Goal: Understand process/instructions

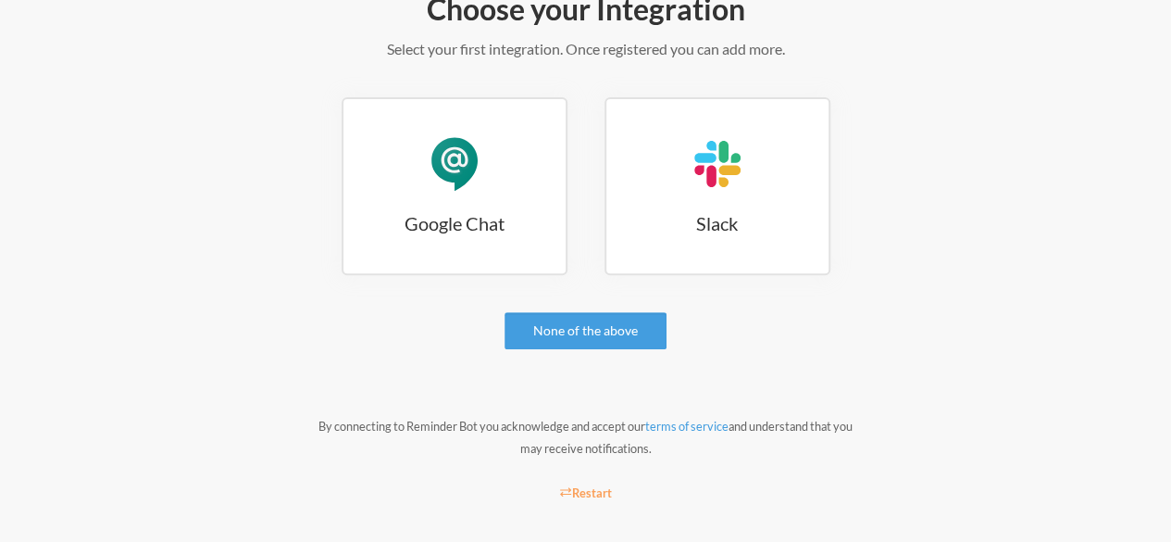
scroll to position [270, 0]
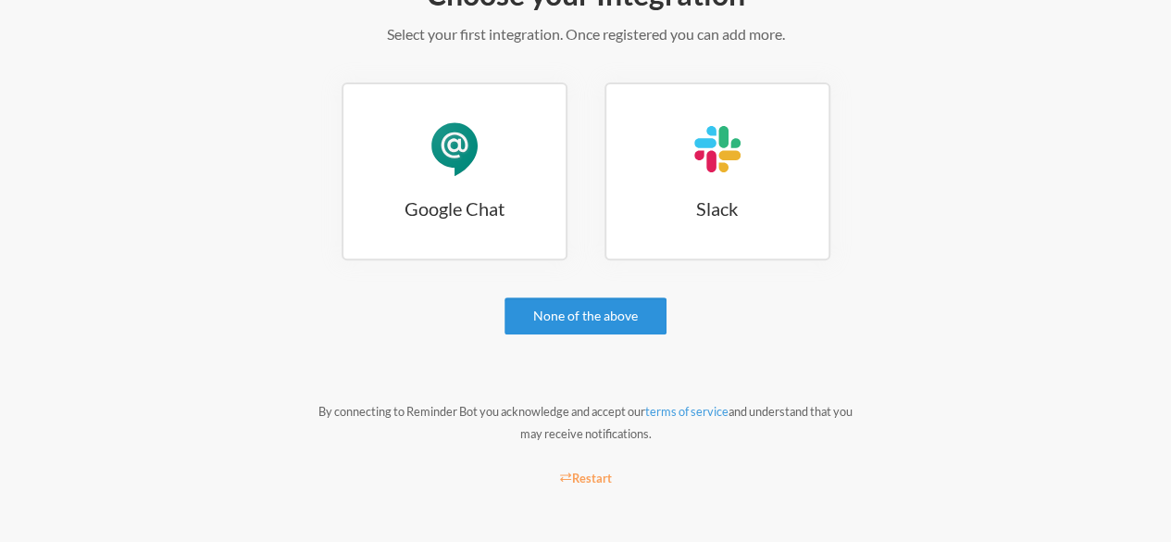
click at [606, 323] on link "None of the above" at bounding box center [586, 315] width 162 height 37
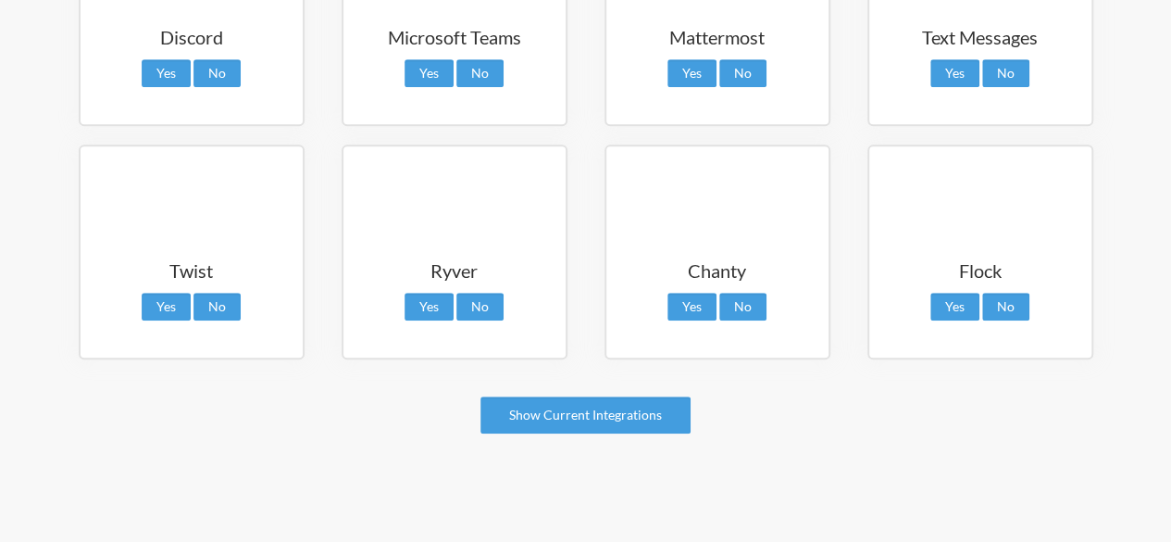
scroll to position [202, 0]
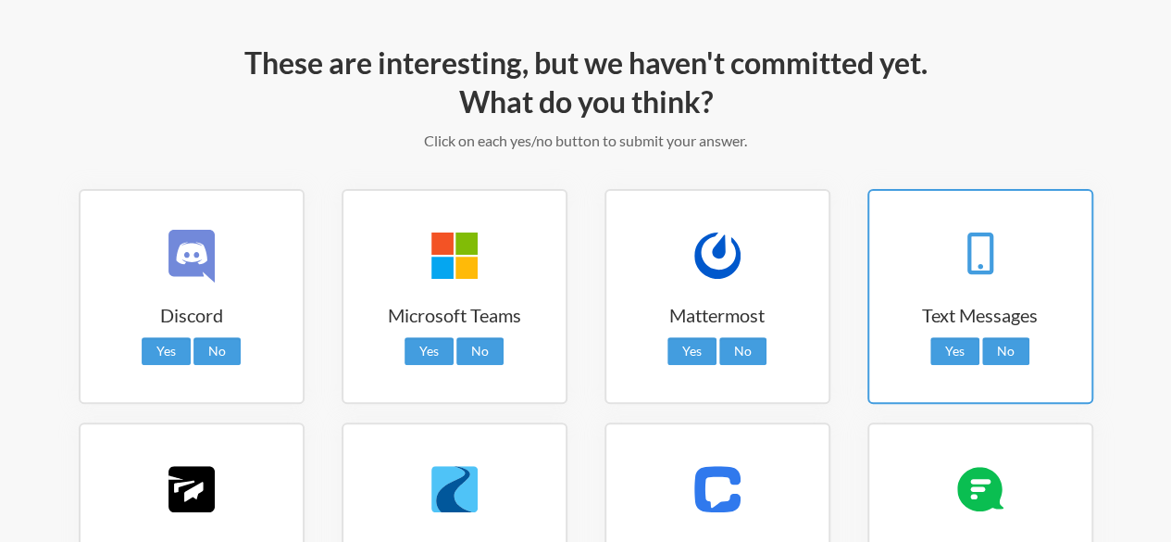
click at [994, 256] on icon at bounding box center [980, 251] width 46 height 46
click at [952, 356] on link "Yes" at bounding box center [954, 351] width 49 height 28
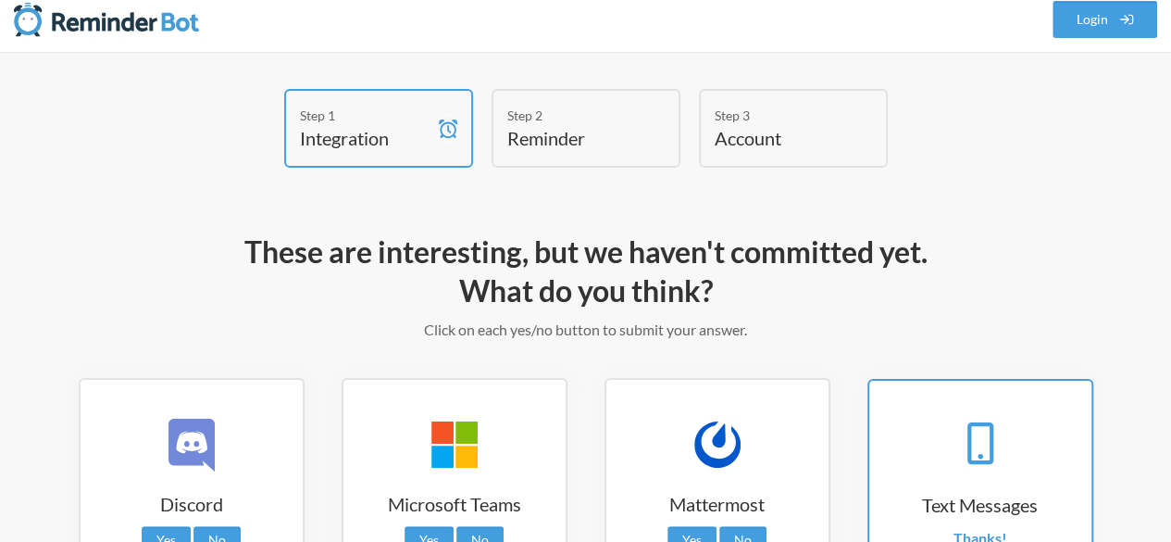
scroll to position [0, 0]
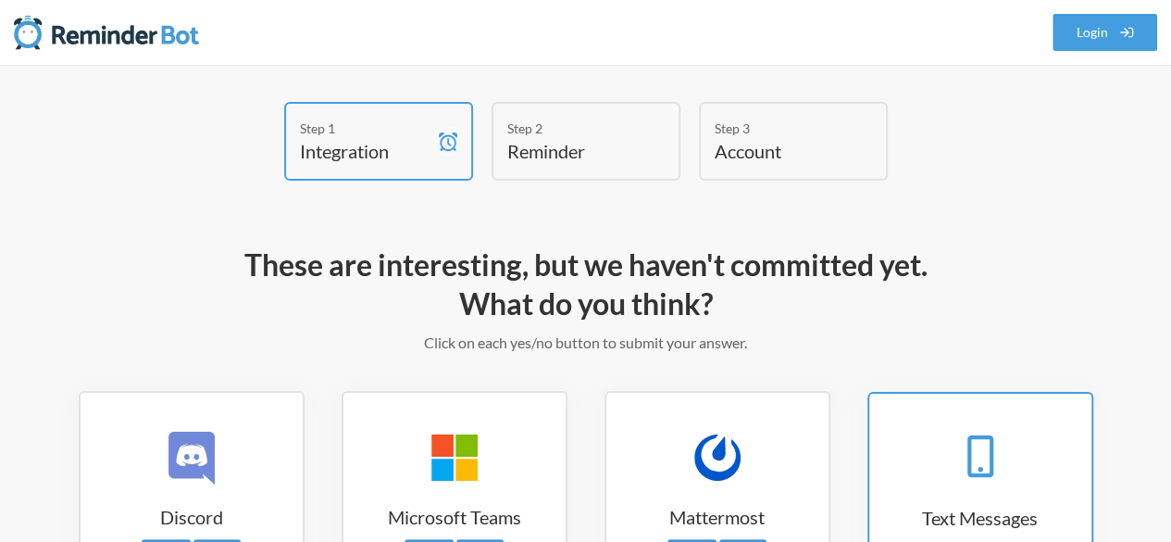
click at [572, 150] on h4 "Reminder" at bounding box center [572, 151] width 130 height 26
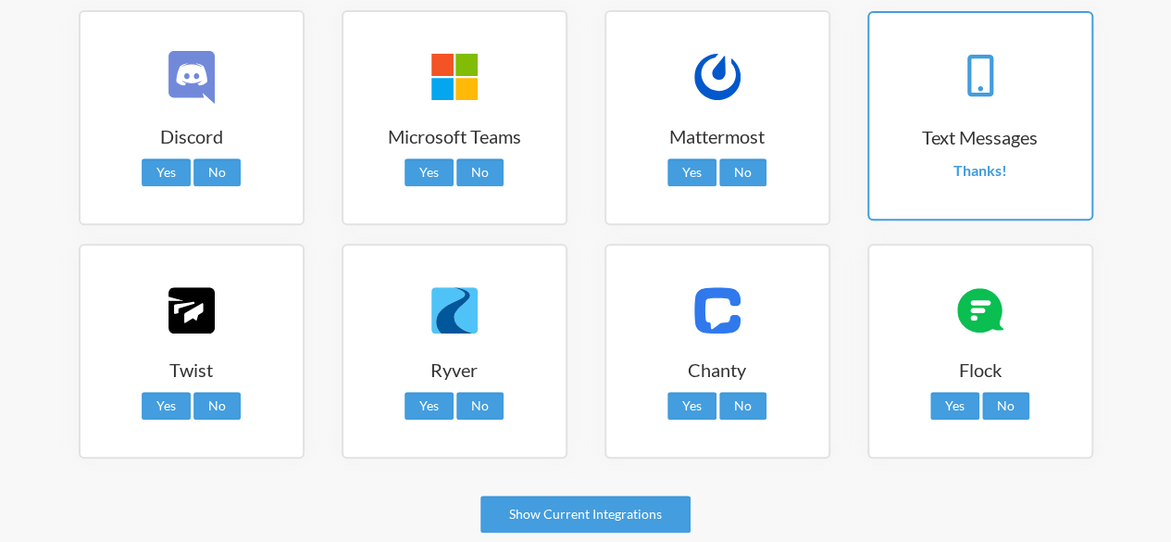
scroll to position [480, 0]
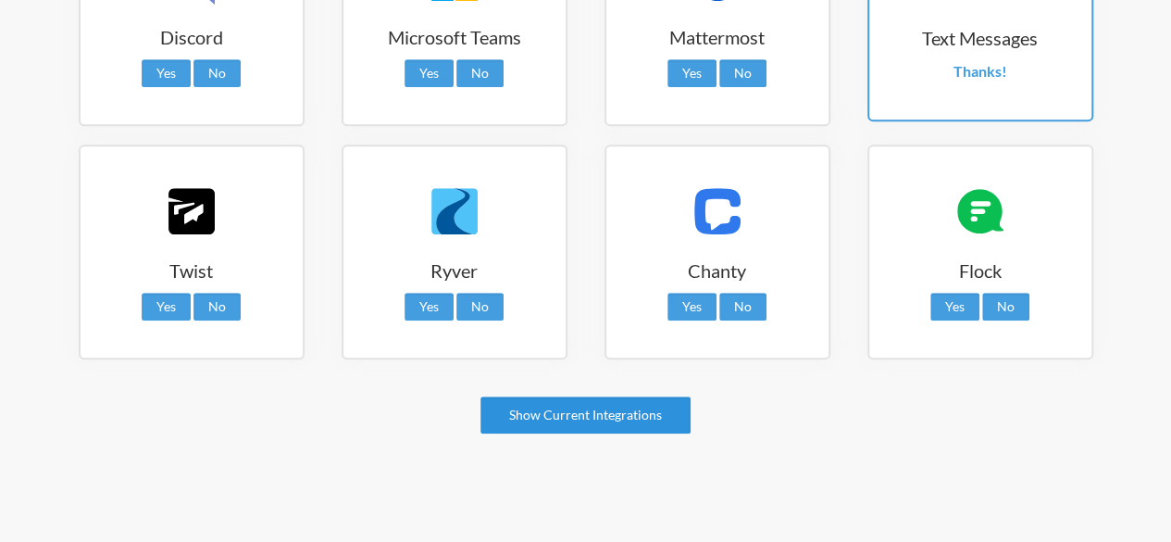
click at [489, 431] on link "Show Current Integrations" at bounding box center [586, 414] width 210 height 37
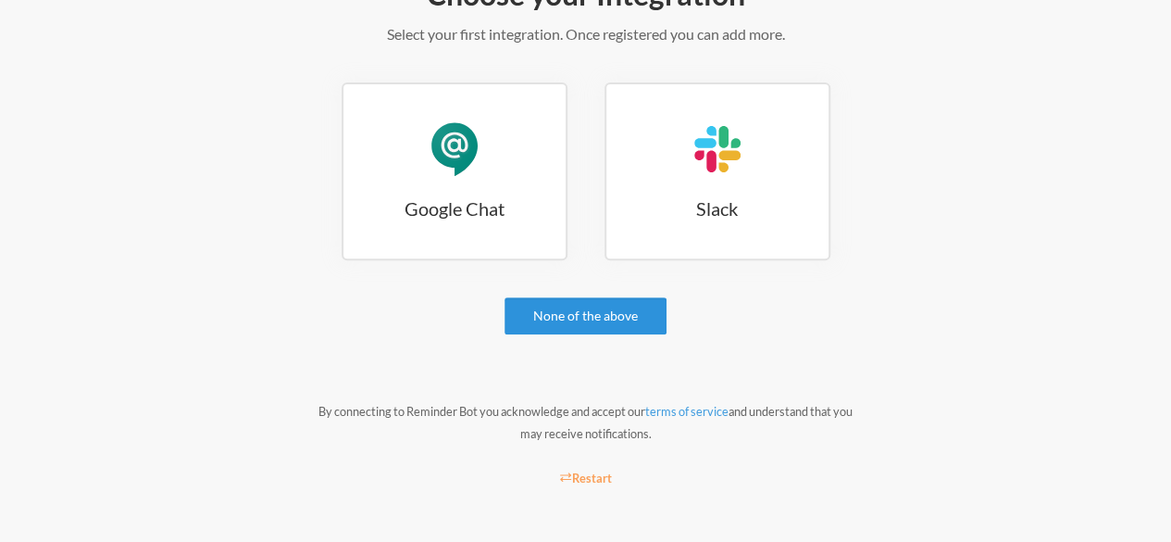
click at [606, 297] on link "None of the above" at bounding box center [586, 315] width 162 height 37
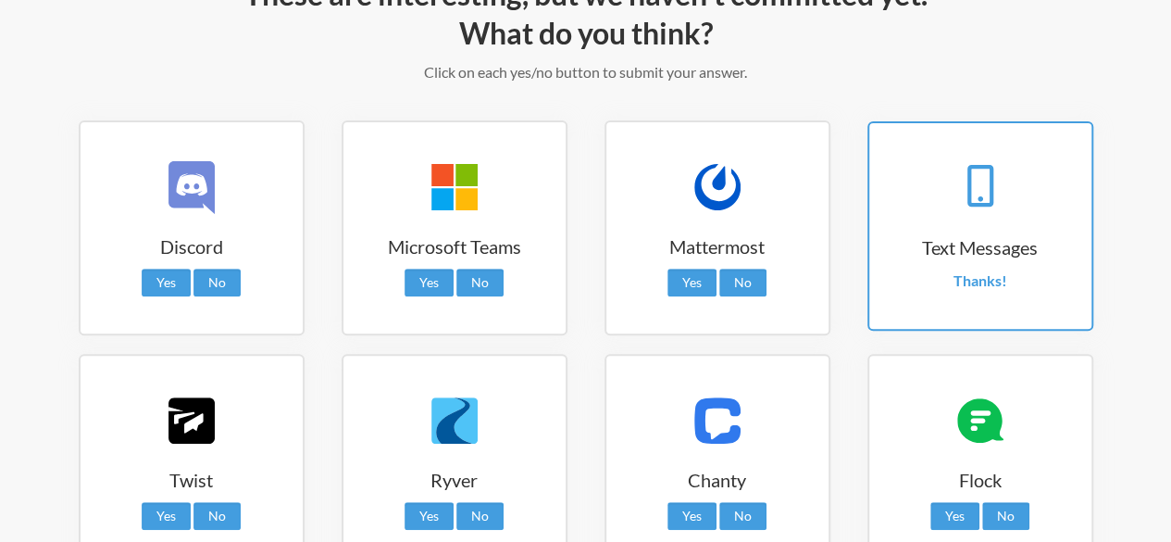
click at [972, 246] on h3 "Text Messages" at bounding box center [980, 247] width 222 height 26
click at [975, 275] on strong "Thanks!" at bounding box center [981, 280] width 54 height 18
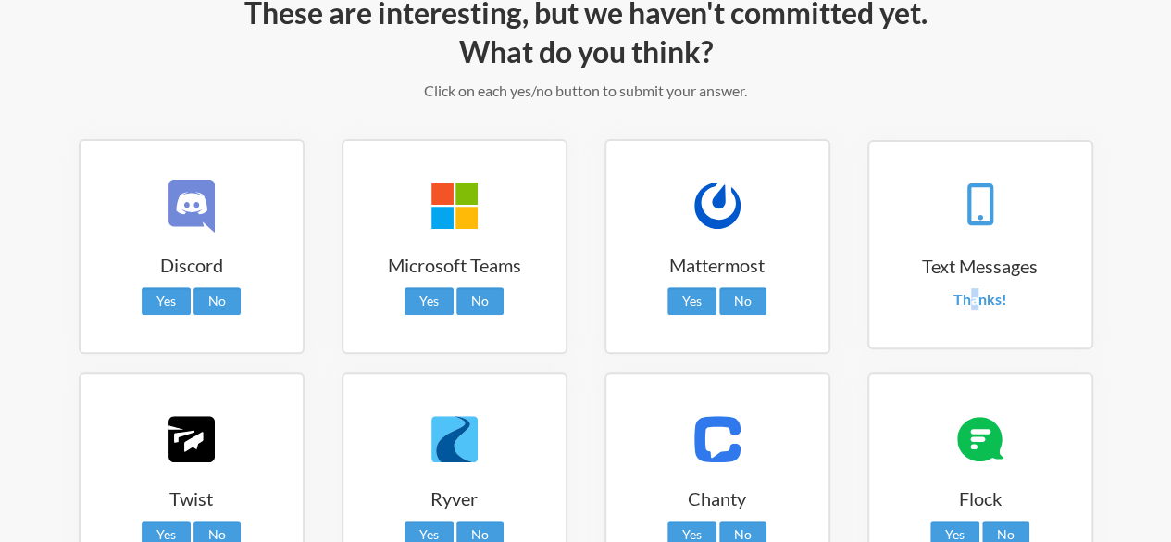
scroll to position [0, 0]
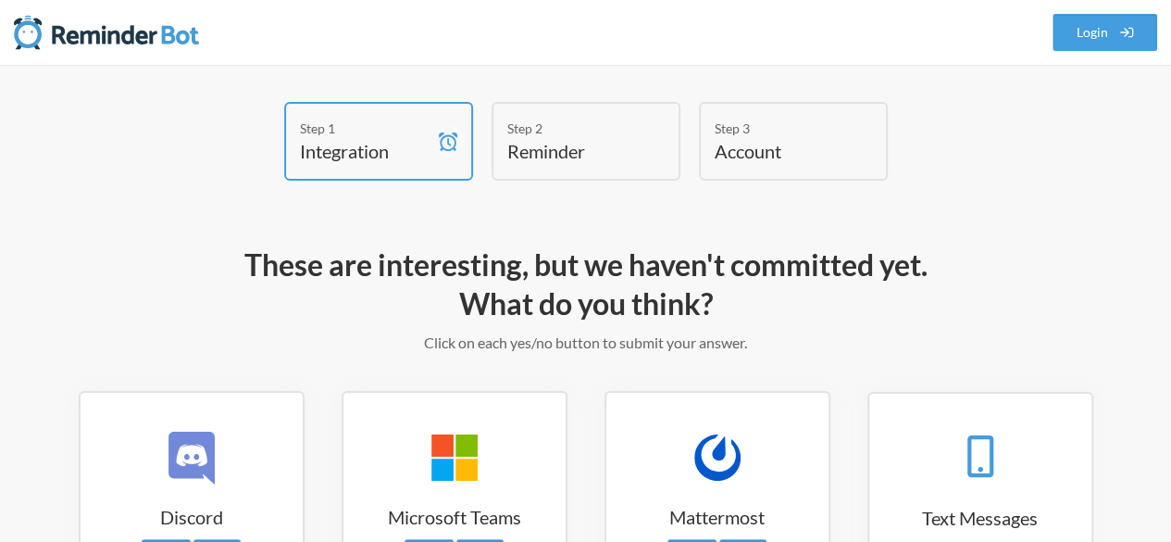
click at [552, 125] on div "Step 2" at bounding box center [572, 128] width 130 height 19
click at [549, 127] on div "Step 2" at bounding box center [572, 128] width 130 height 19
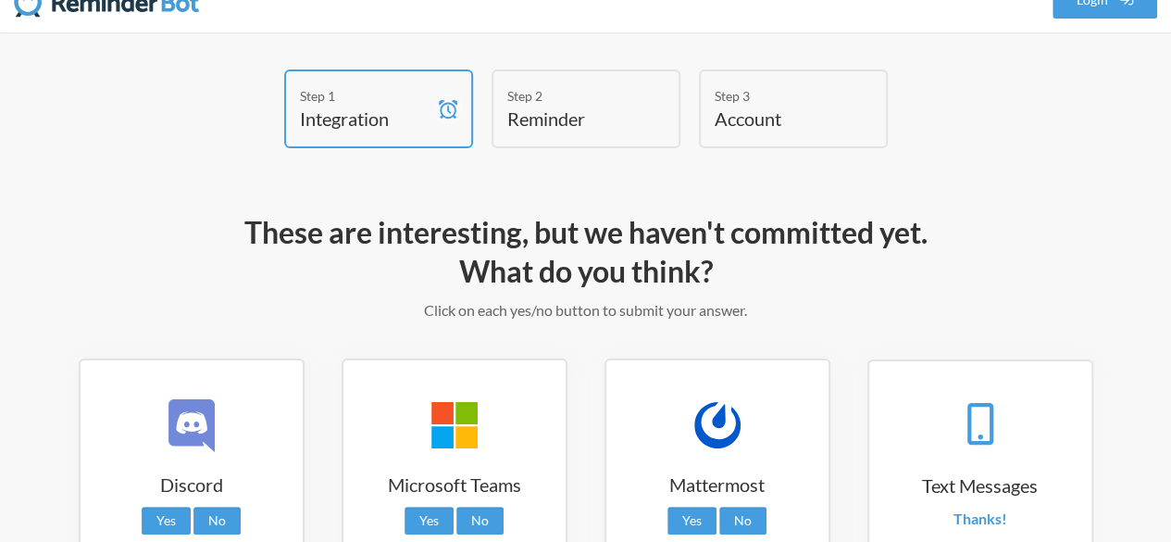
scroll to position [278, 0]
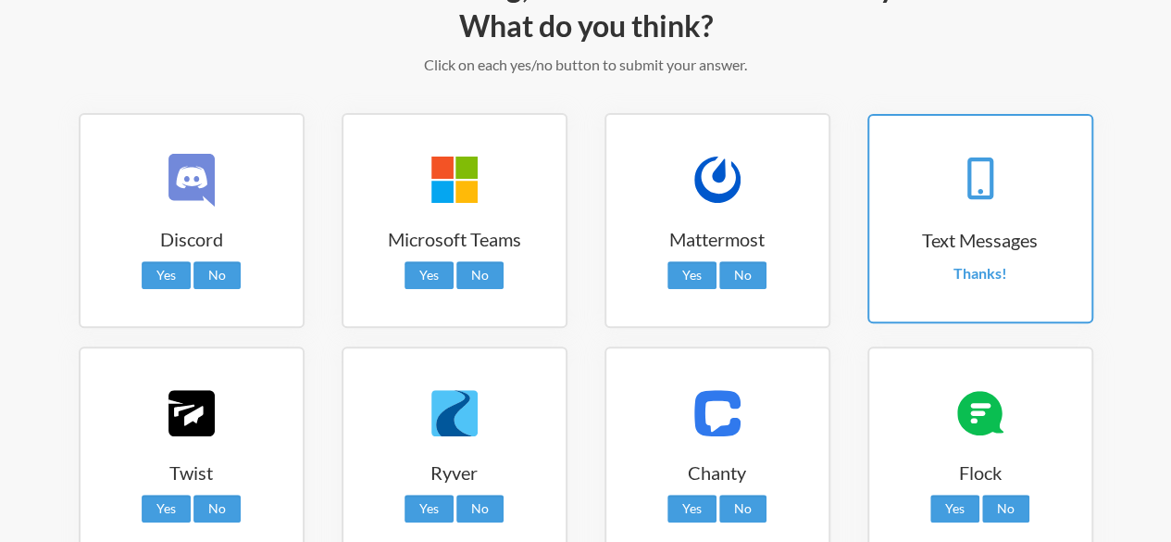
click at [1039, 247] on h3 "Text Messages" at bounding box center [980, 240] width 222 height 26
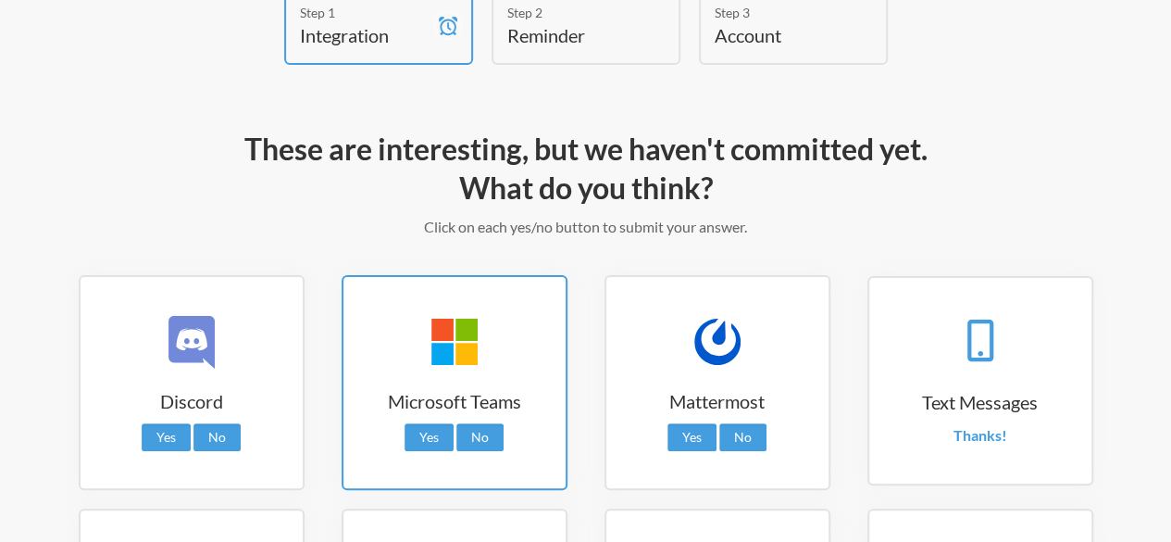
scroll to position [0, 0]
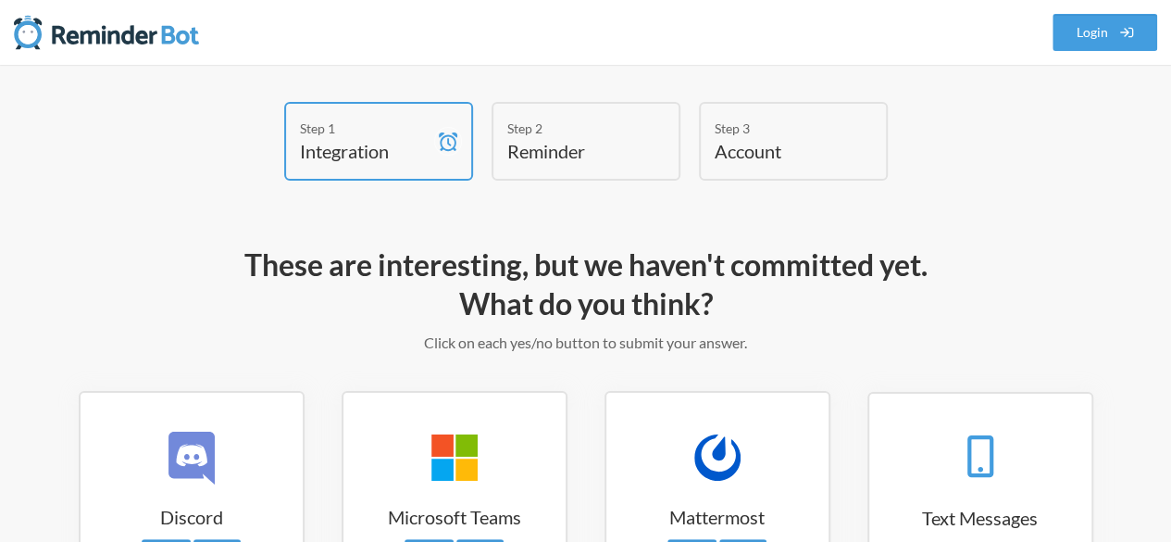
click at [627, 118] on div "Step 2 Reminder" at bounding box center [586, 141] width 189 height 79
click at [842, 119] on div "Step 3" at bounding box center [780, 128] width 130 height 19
click at [840, 119] on div "Step 3" at bounding box center [780, 128] width 130 height 19
click at [529, 129] on div "Step 2" at bounding box center [572, 128] width 130 height 19
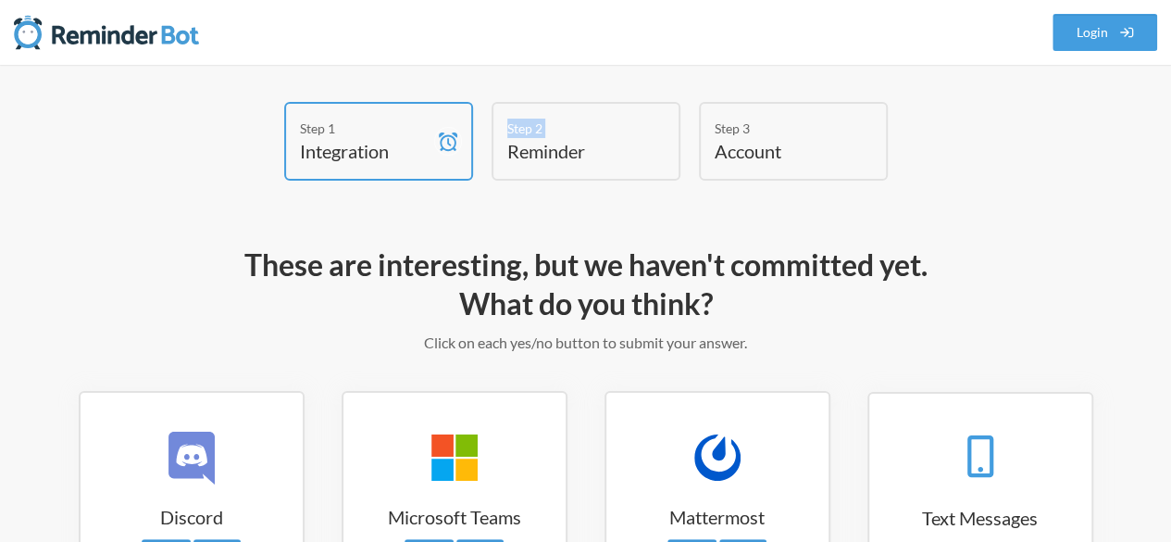
click at [529, 129] on div "Step 2" at bounding box center [572, 128] width 130 height 19
click at [343, 159] on h4 "Integration" at bounding box center [365, 151] width 130 height 26
click at [543, 148] on h4 "Reminder" at bounding box center [572, 151] width 130 height 26
